Goal: Entertainment & Leisure: Consume media (video, audio)

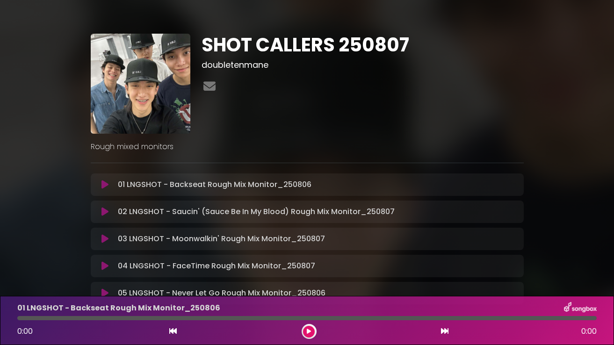
scroll to position [68, 0]
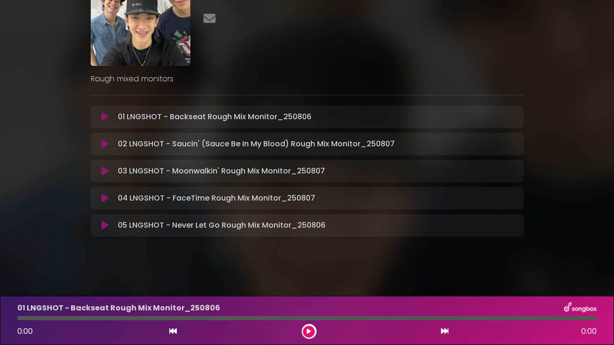
click at [102, 116] on icon at bounding box center [105, 116] width 7 height 9
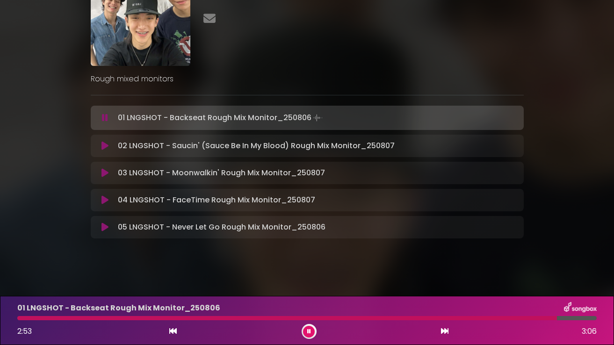
click at [107, 200] on icon at bounding box center [105, 200] width 7 height 9
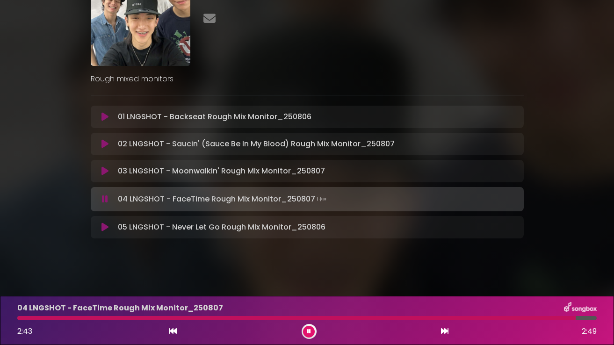
click at [107, 230] on icon at bounding box center [105, 227] width 7 height 9
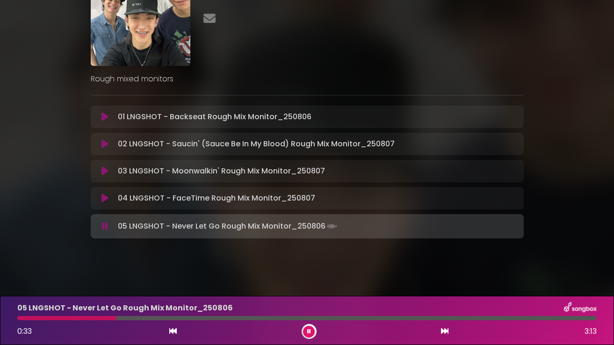
scroll to position [0, 0]
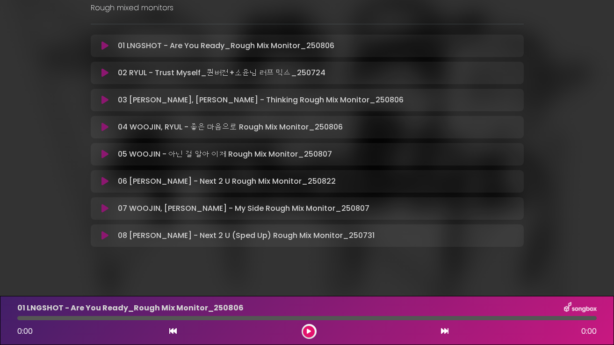
scroll to position [138, 0]
click at [103, 210] on icon at bounding box center [105, 209] width 7 height 9
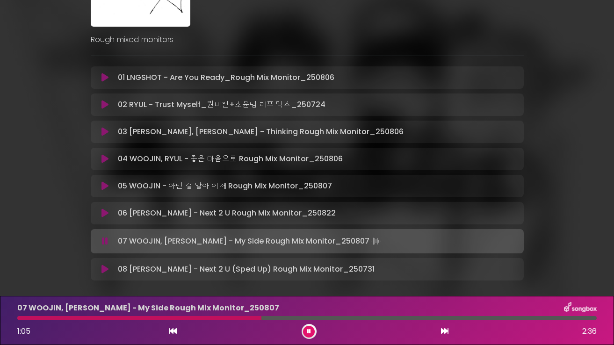
scroll to position [115, 0]
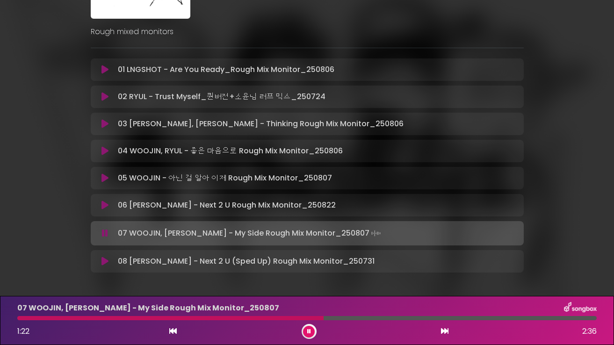
click at [310, 332] on icon at bounding box center [309, 332] width 4 height 6
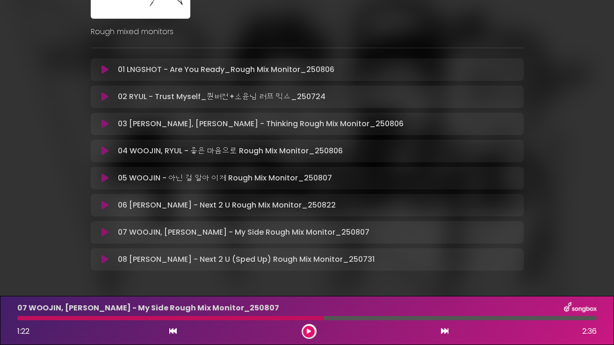
click at [241, 20] on div "Rough mixed monitors" at bounding box center [307, 28] width 445 height 19
click at [104, 203] on icon at bounding box center [105, 205] width 7 height 9
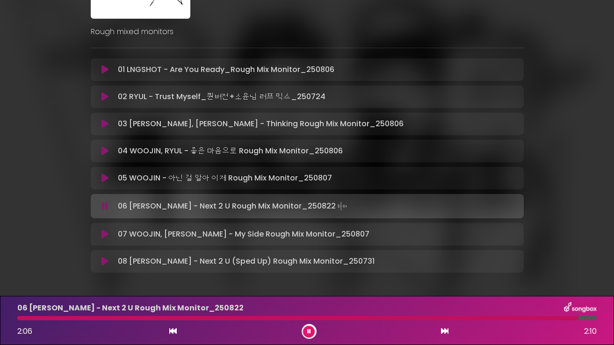
click at [309, 334] on icon at bounding box center [309, 332] width 4 height 6
